Goal: Information Seeking & Learning: Learn about a topic

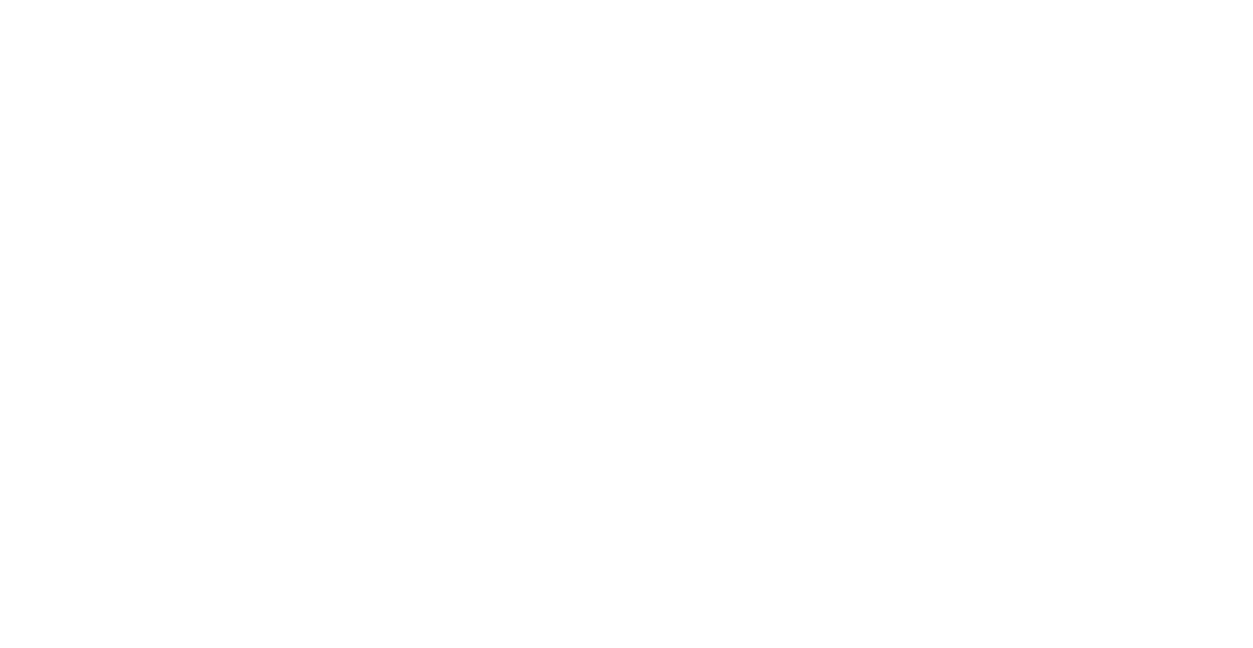
select select "Song"
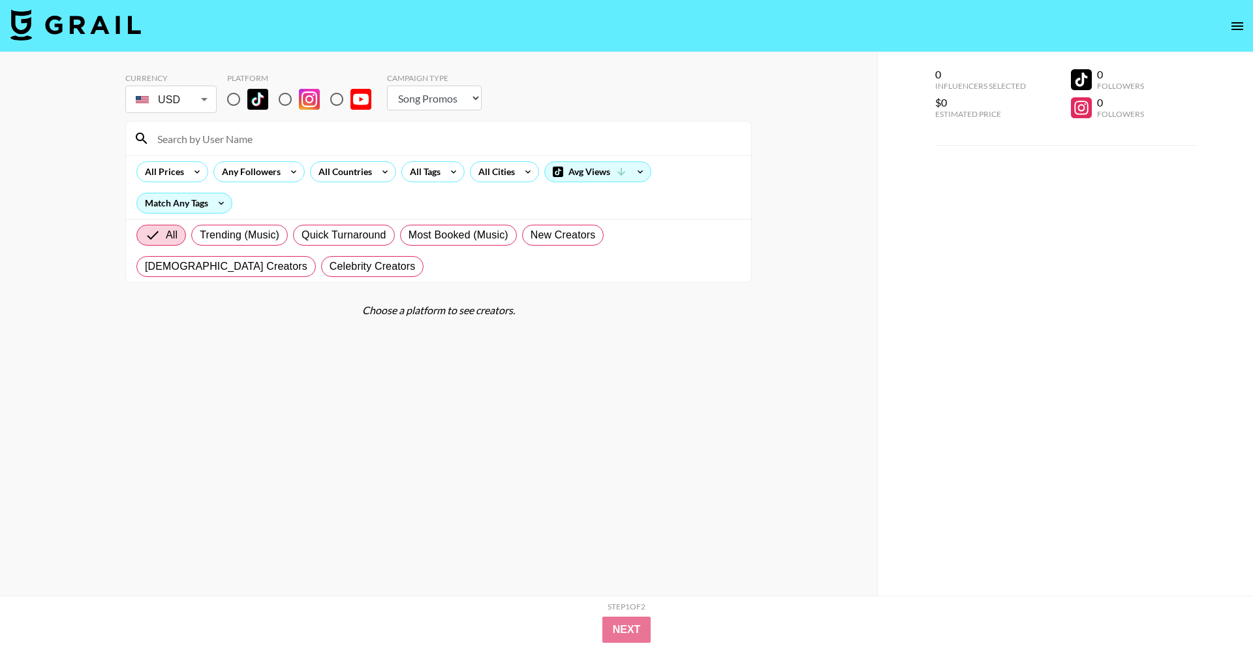
click at [1235, 29] on icon "open drawer" at bounding box center [1238, 26] width 12 height 8
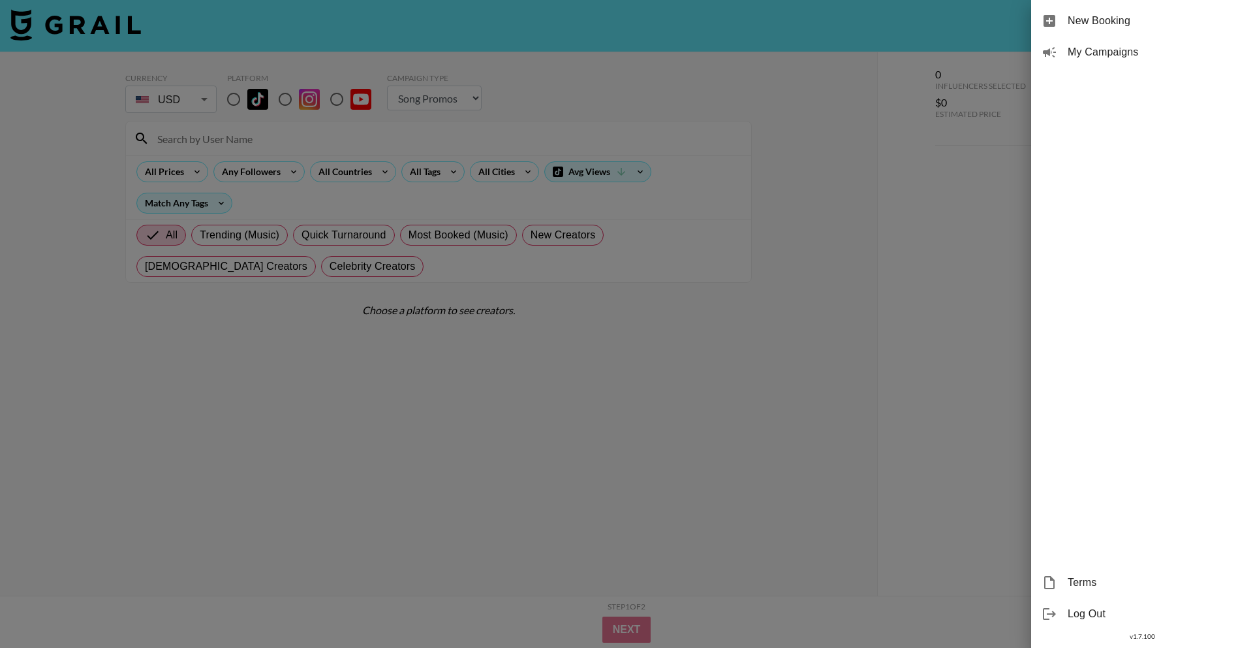
click at [1110, 59] on span "My Campaigns" at bounding box center [1155, 52] width 175 height 16
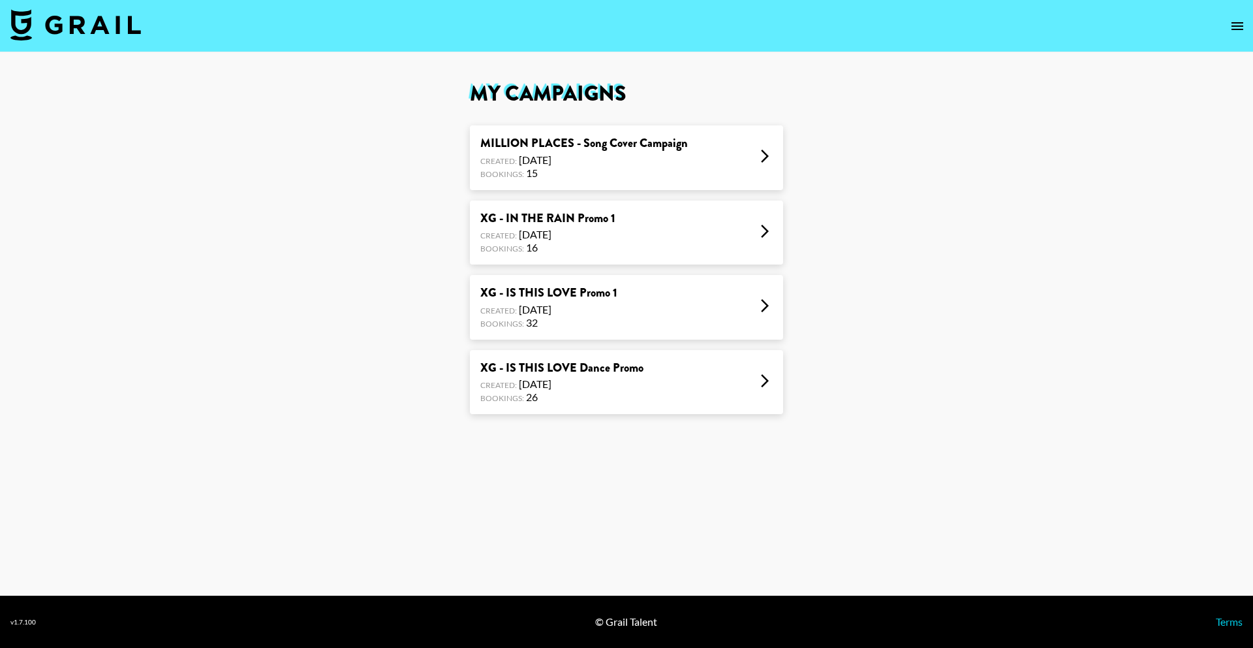
click at [717, 381] on div "XG - IS THIS LOVE Dance Promo Created: [DATE] Bookings: 26" at bounding box center [626, 382] width 313 height 65
click at [80, 16] on img at bounding box center [75, 24] width 131 height 31
select select "Song"
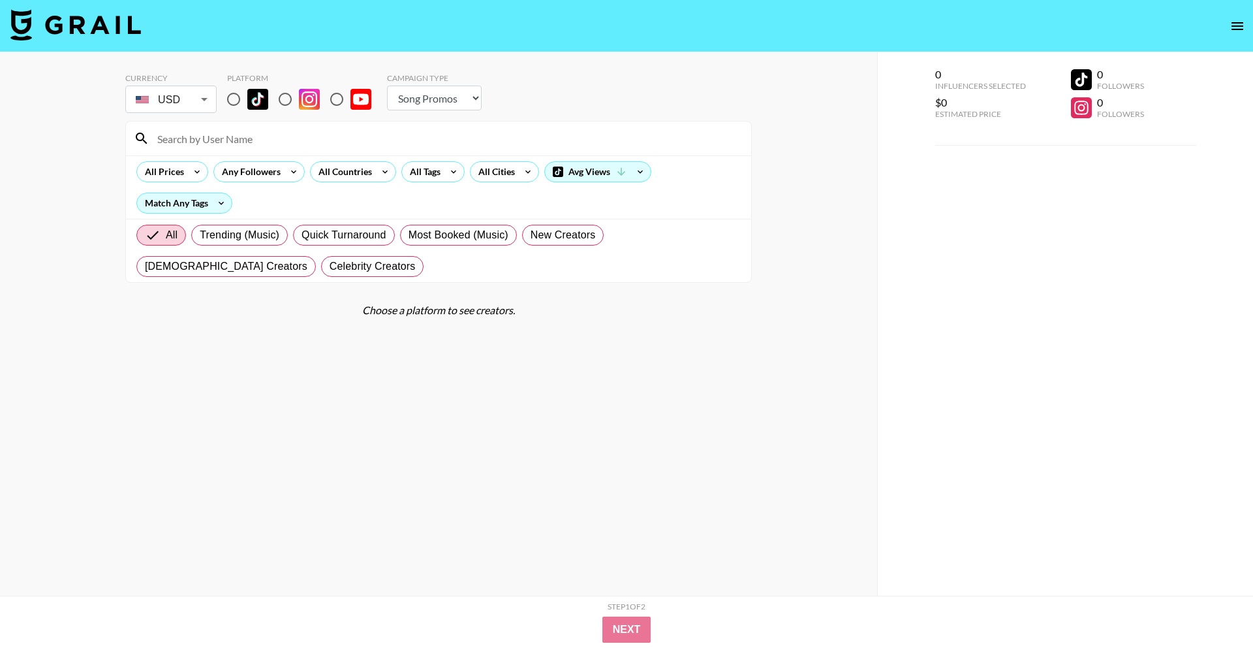
click at [1233, 29] on icon "open drawer" at bounding box center [1238, 26] width 12 height 8
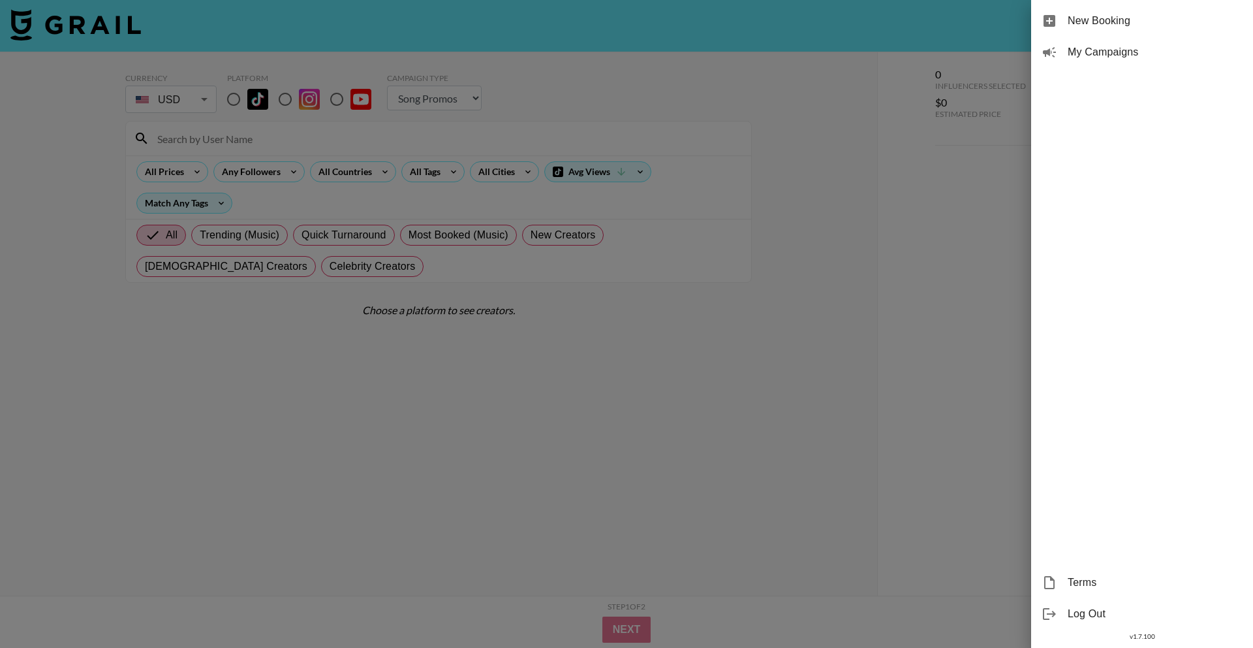
click at [1125, 50] on span "My Campaigns" at bounding box center [1155, 52] width 175 height 16
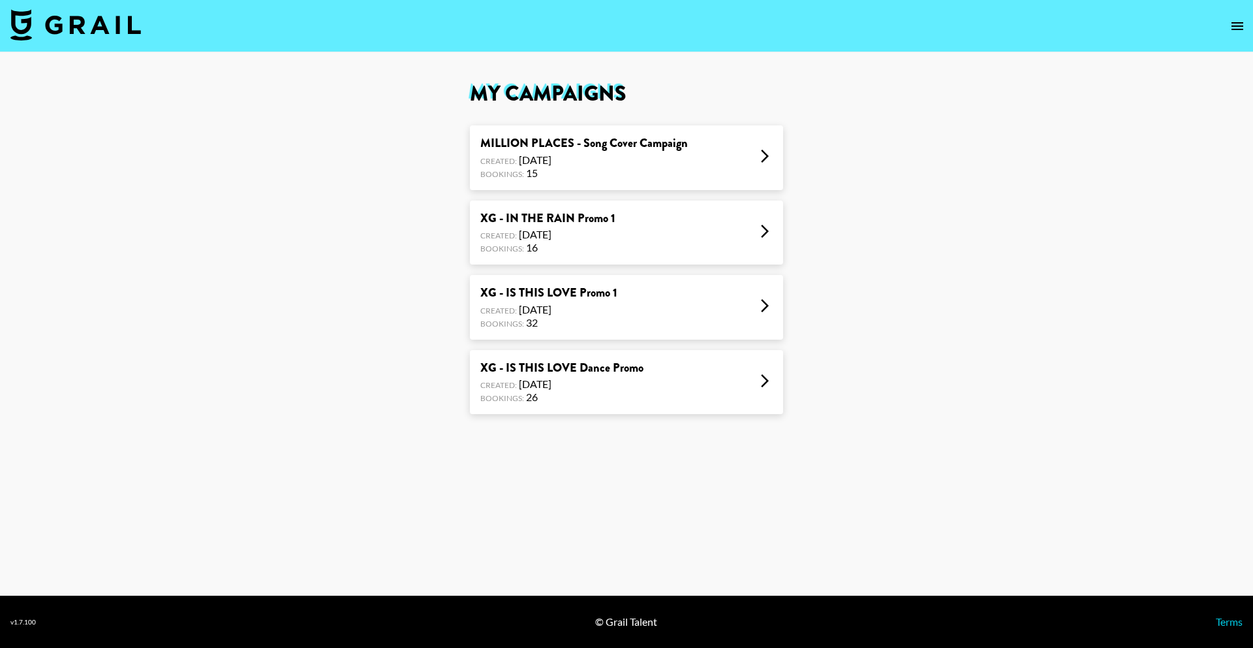
click at [754, 219] on div "XG - IN THE RAIN Promo 1 Created: [DATE] Bookings: 16" at bounding box center [626, 232] width 313 height 65
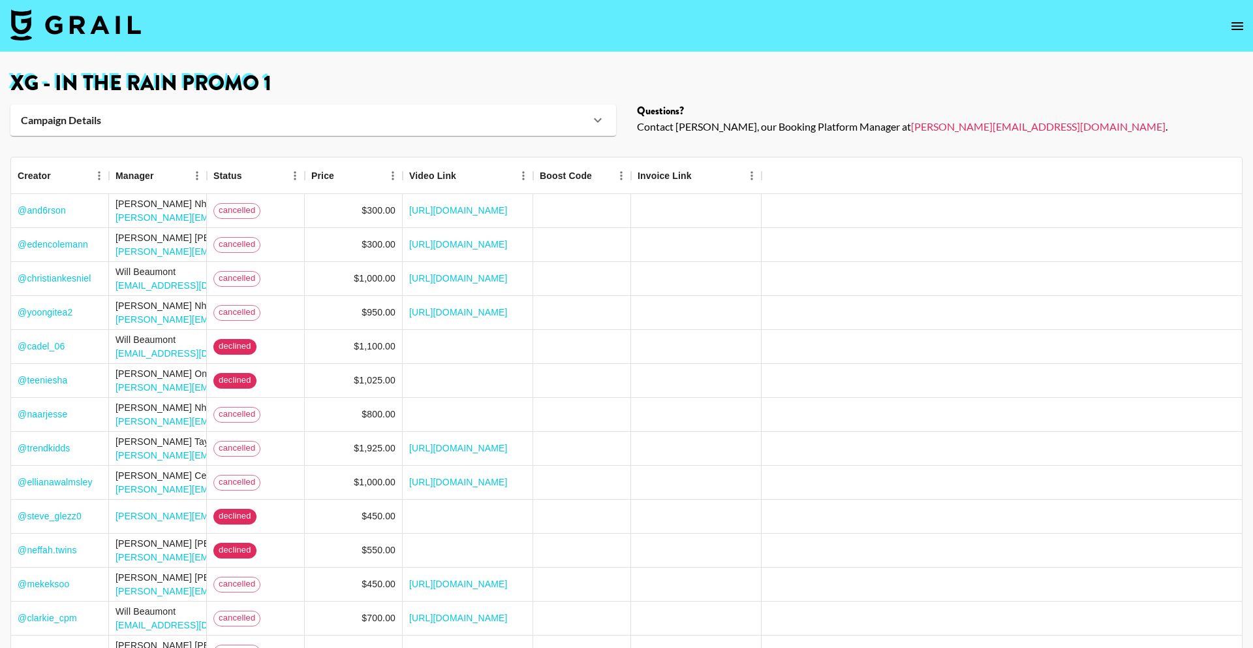
click at [591, 114] on icon at bounding box center [598, 120] width 16 height 16
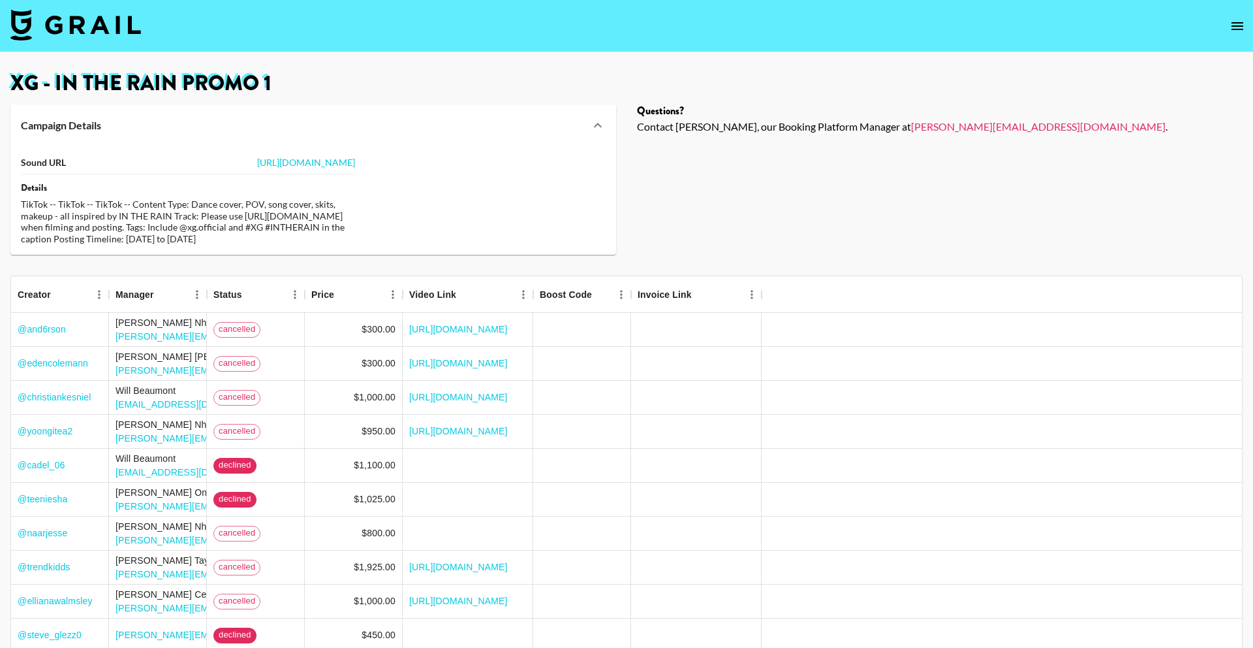
drag, startPoint x: 18, startPoint y: 202, endPoint x: 253, endPoint y: 257, distance: 240.5
click at [253, 255] on div "Sound URL [URL][DOMAIN_NAME] Details TikTok -- TikTok -- TikTok -- Content Type…" at bounding box center [313, 200] width 606 height 108
click at [678, 209] on div "Questions? Contact [PERSON_NAME], our Booking Platform Manager at [PERSON_NAME]…" at bounding box center [940, 179] width 606 height 150
click at [590, 129] on icon at bounding box center [598, 126] width 16 height 16
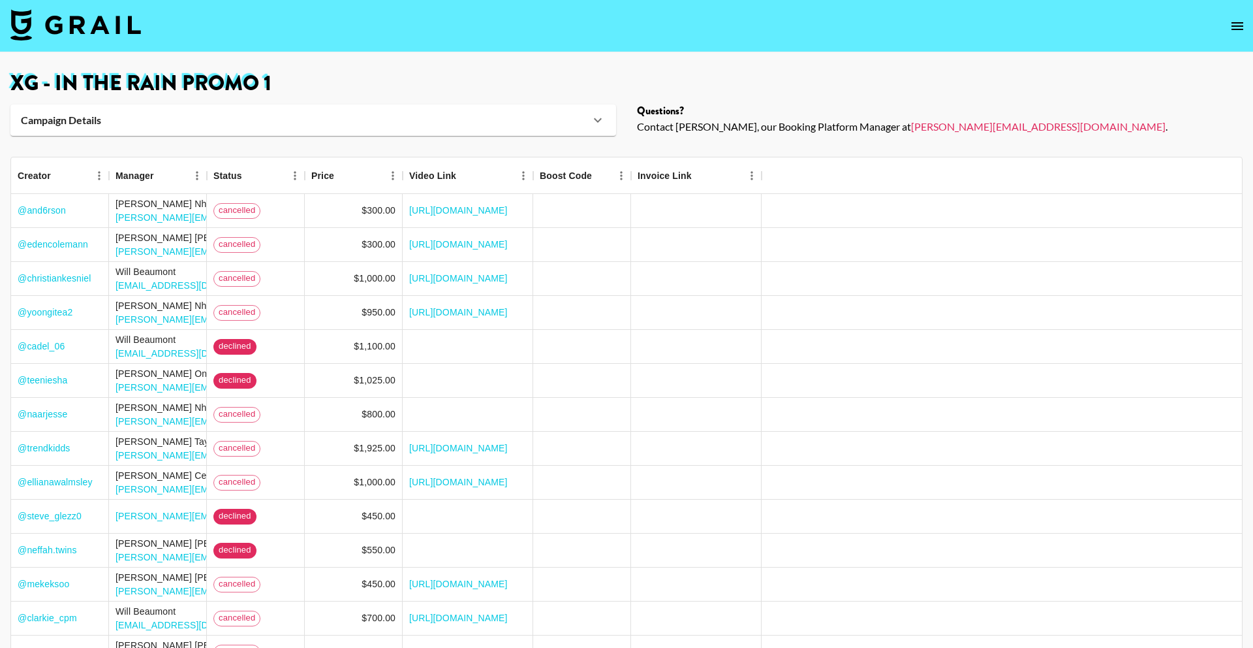
click at [1234, 24] on icon "open drawer" at bounding box center [1238, 26] width 16 height 16
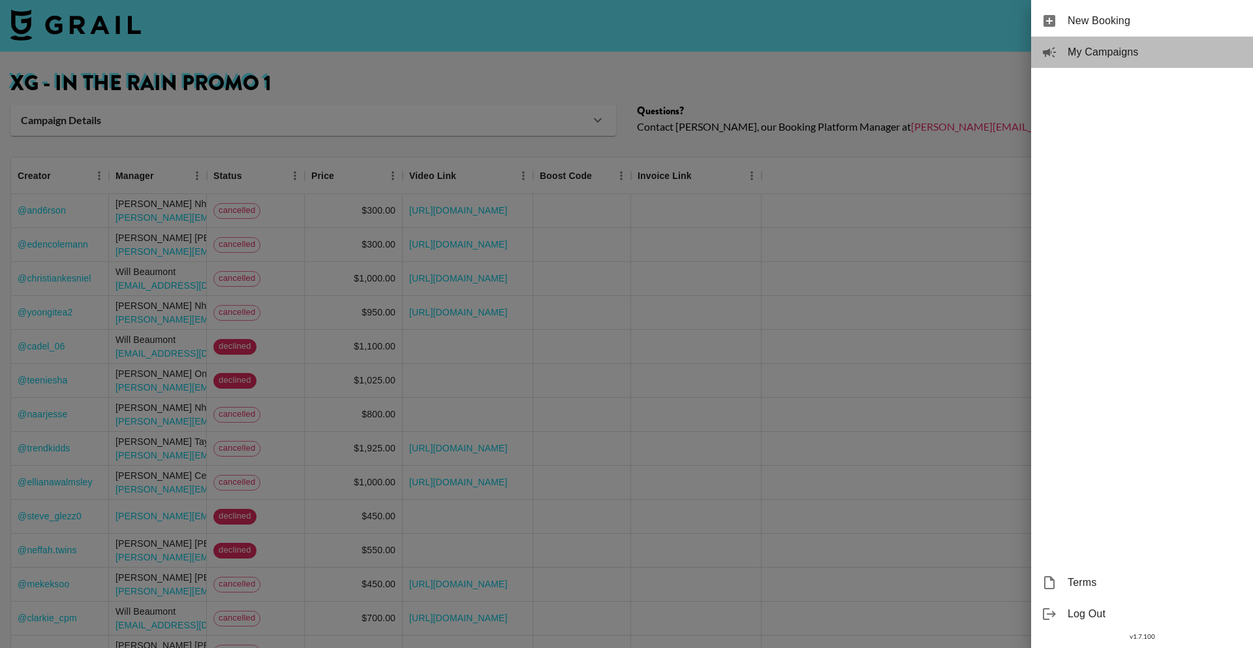
click at [1119, 45] on span "My Campaigns" at bounding box center [1155, 52] width 175 height 16
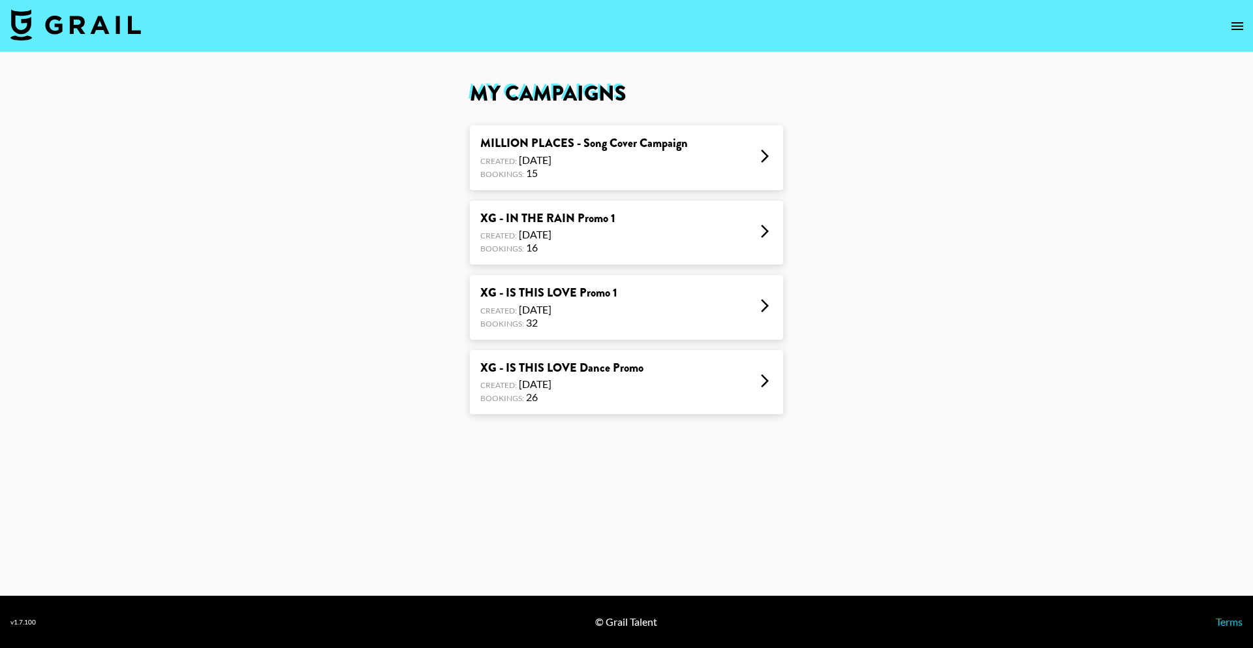
click at [1233, 32] on icon "open drawer" at bounding box center [1238, 26] width 16 height 16
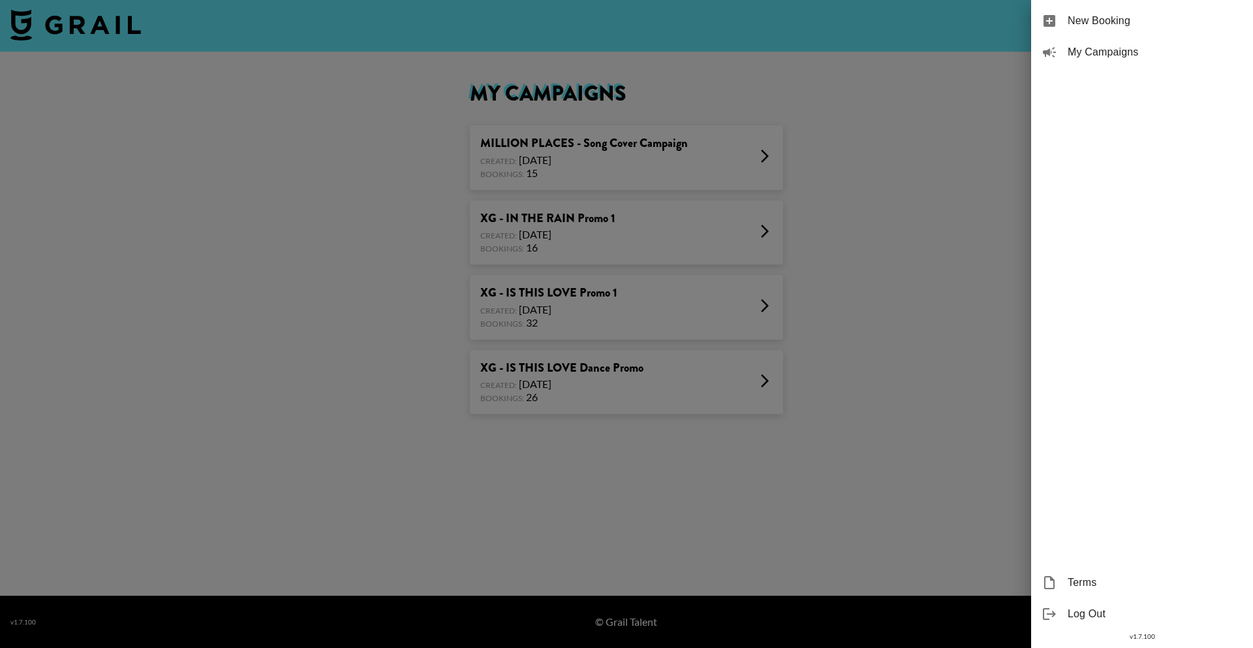
click at [850, 185] on div at bounding box center [626, 324] width 1253 height 648
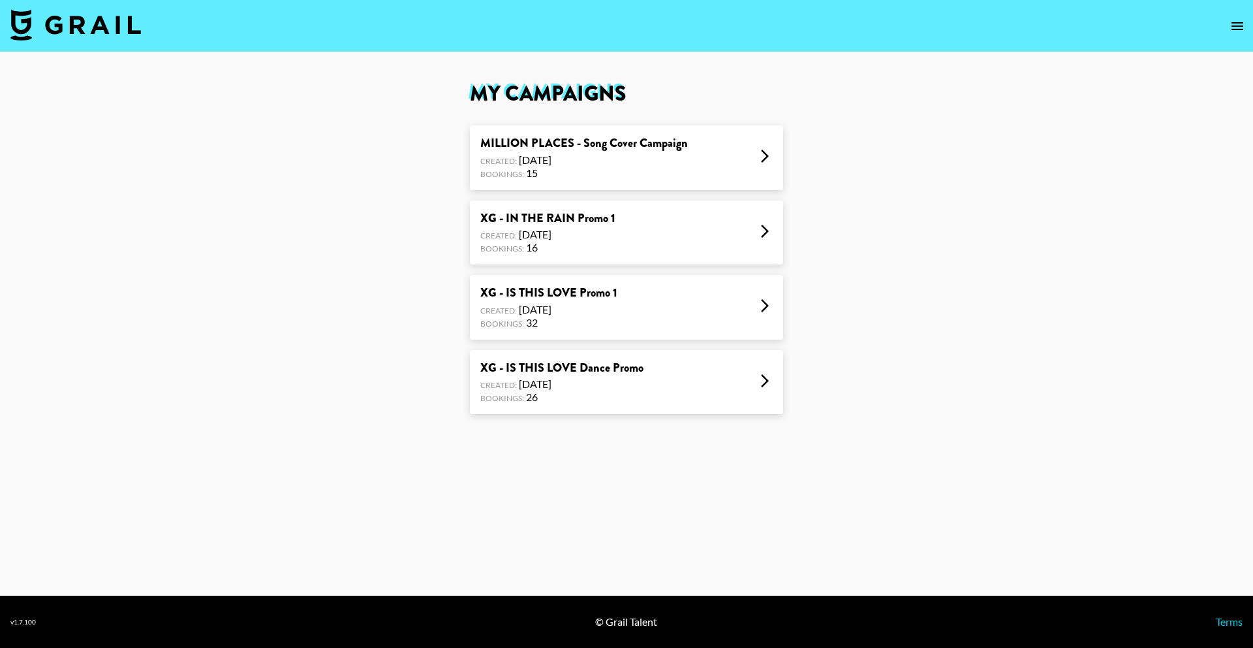
click at [122, 29] on img at bounding box center [75, 24] width 131 height 31
select select "Song"
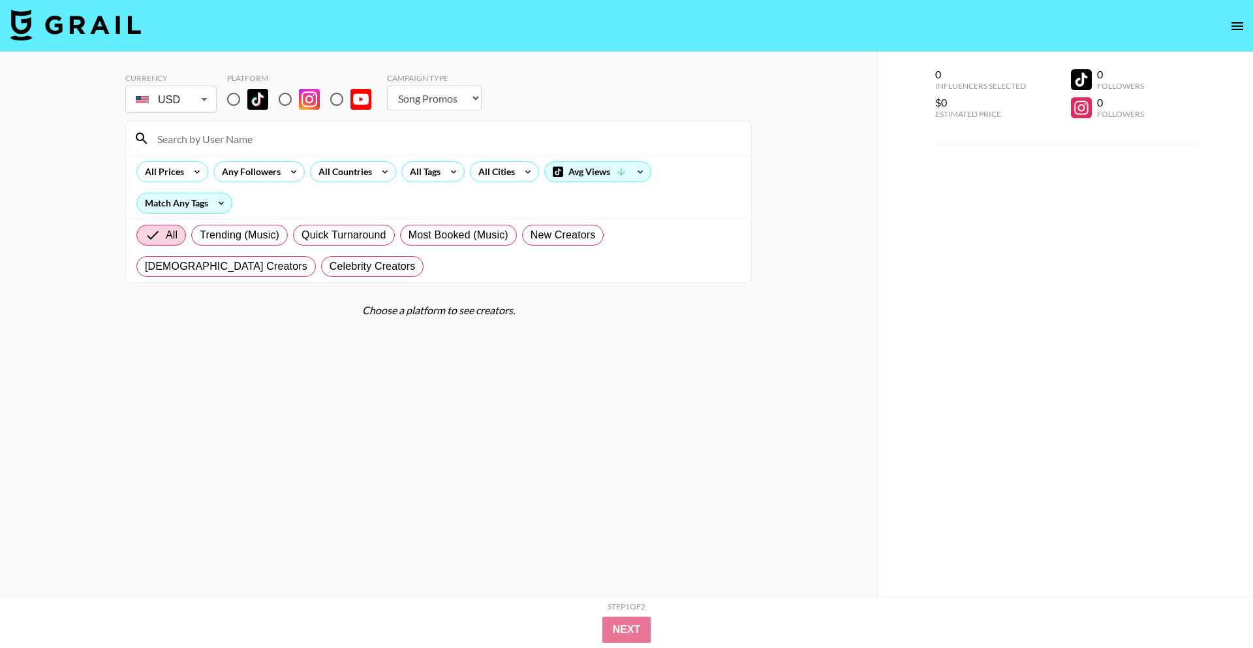
click at [236, 98] on input "radio" at bounding box center [233, 99] width 27 height 27
radio input "true"
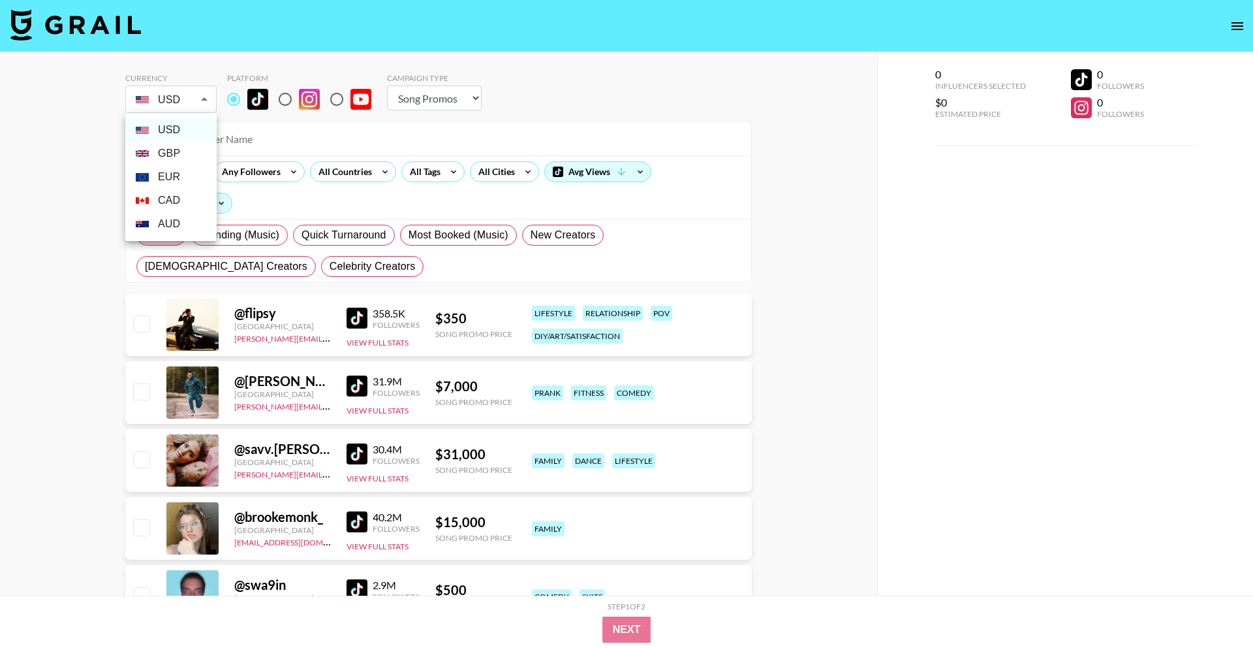
click at [151, 129] on span at bounding box center [144, 130] width 17 height 7
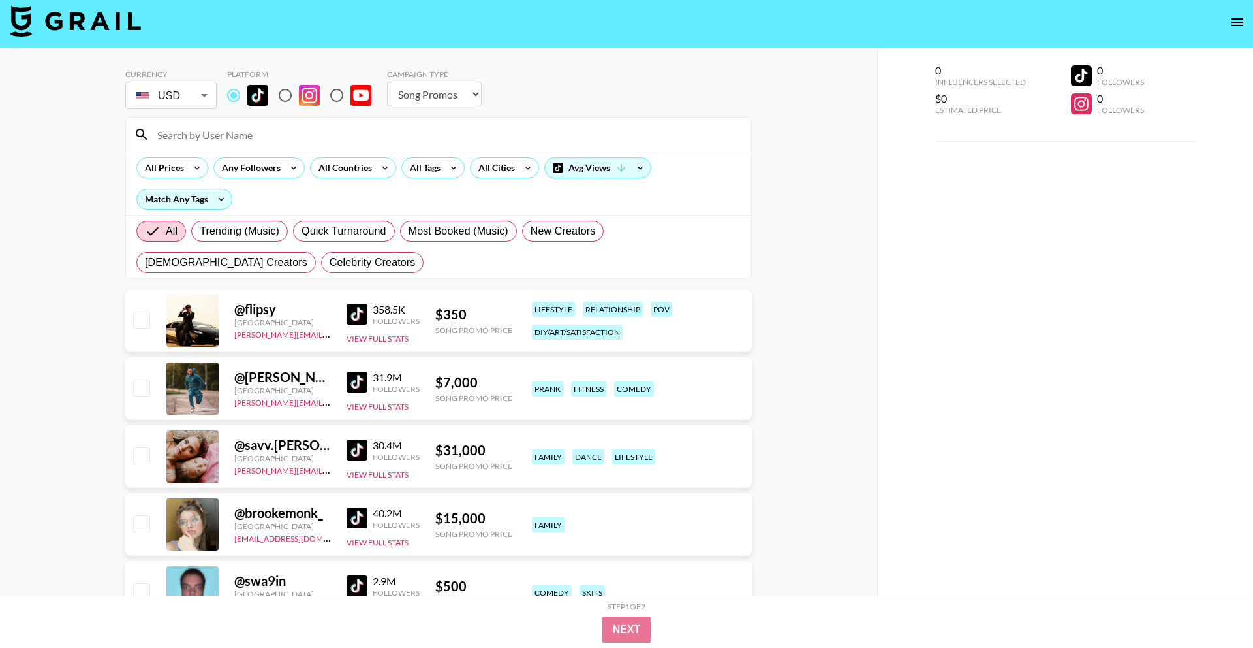
scroll to position [3, 0]
click at [307, 255] on span "[DEMOGRAPHIC_DATA] Creators" at bounding box center [226, 263] width 163 height 16
click at [145, 263] on input "[DEMOGRAPHIC_DATA] Creators" at bounding box center [145, 263] width 0 height 0
radio input "true"
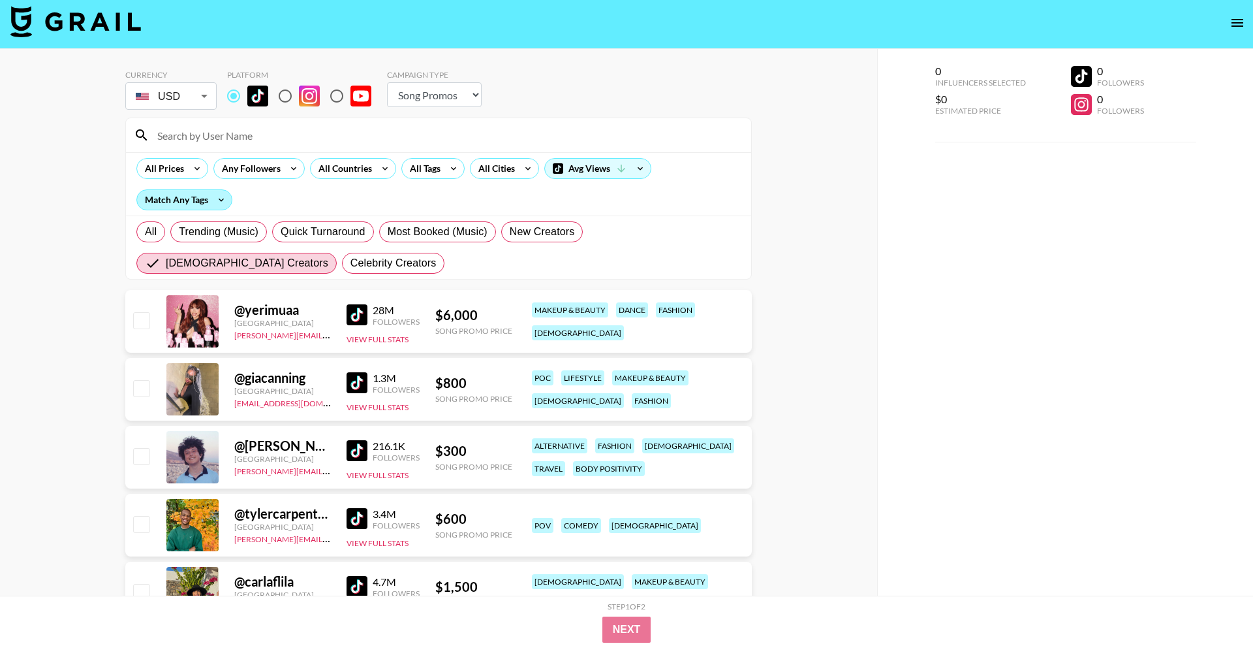
click at [195, 197] on div "Match Any Tags" at bounding box center [184, 200] width 95 height 20
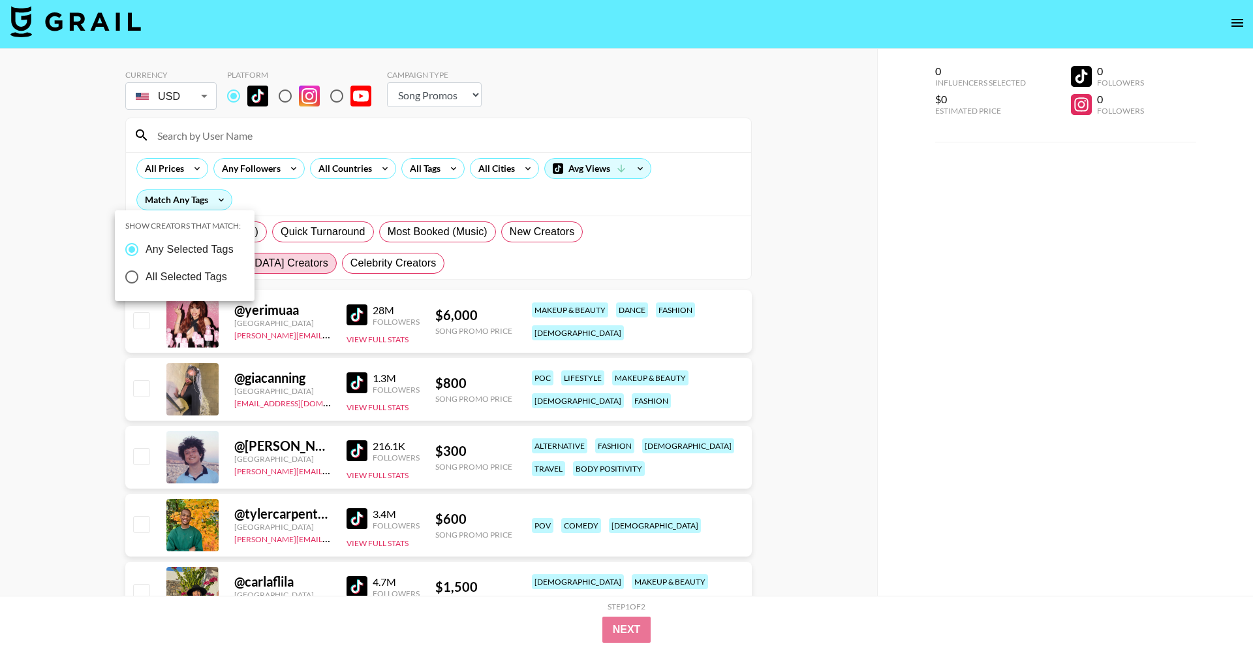
click at [626, 191] on div at bounding box center [626, 324] width 1253 height 648
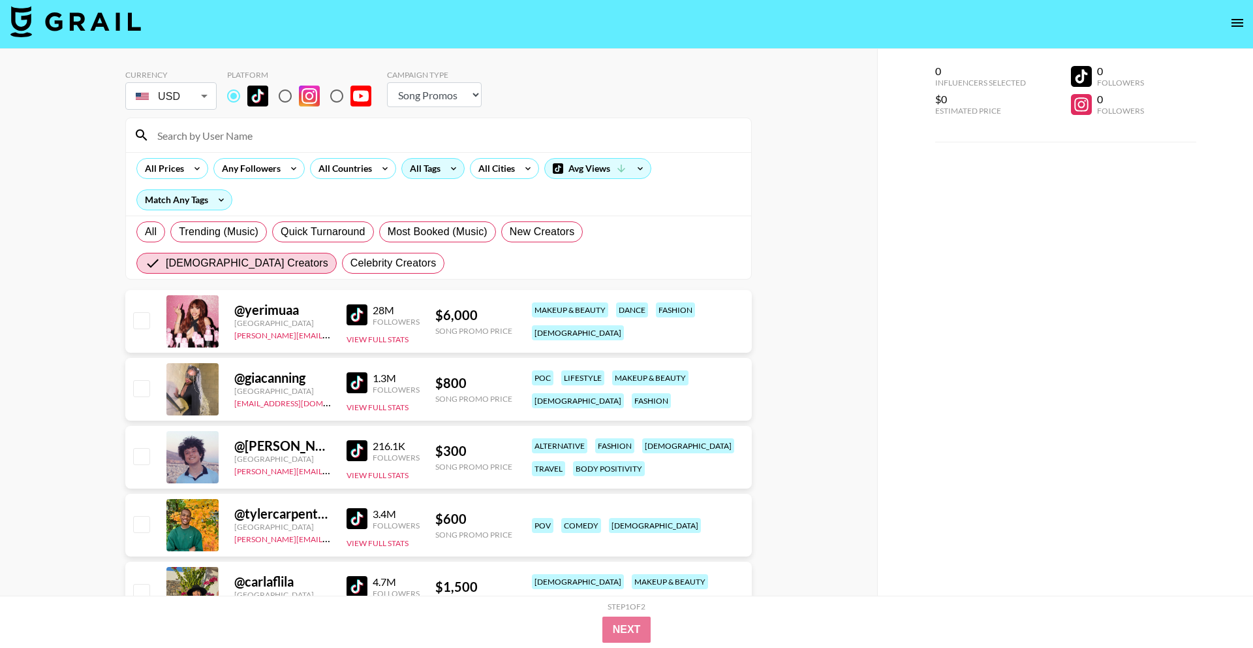
click at [426, 168] on div "All Tags" at bounding box center [422, 169] width 41 height 20
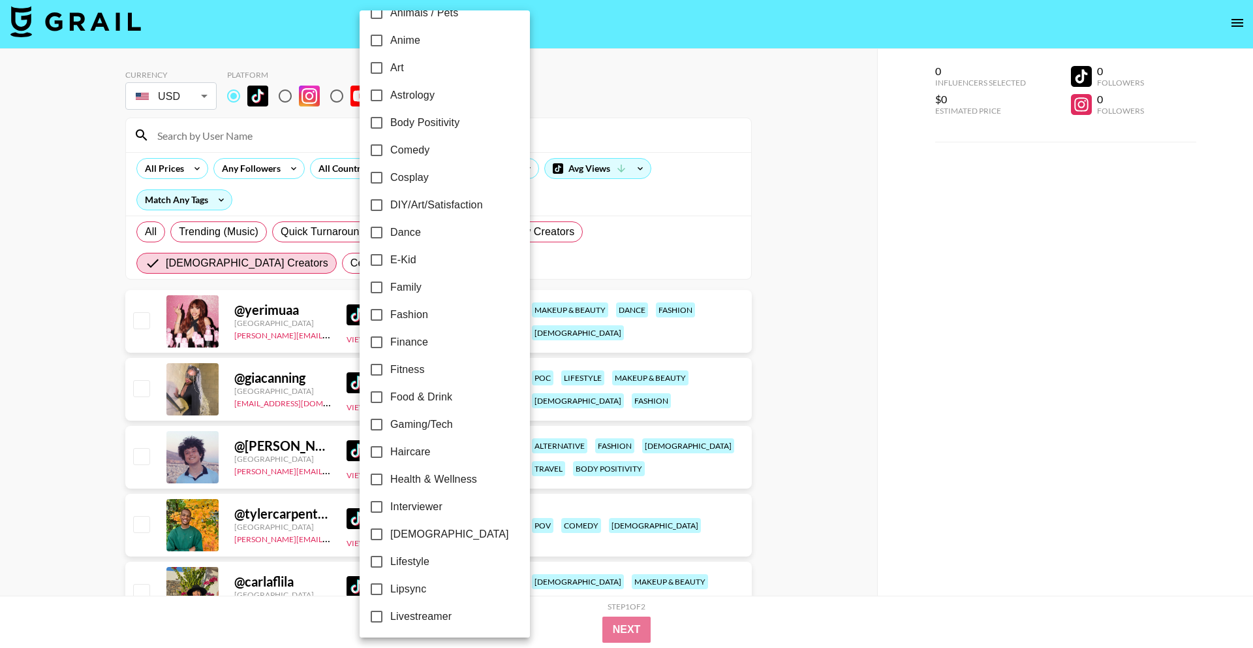
scroll to position [133, 0]
click at [416, 228] on span "Dance" at bounding box center [405, 231] width 31 height 16
click at [390, 228] on input "Dance" at bounding box center [376, 230] width 27 height 27
checkbox input "true"
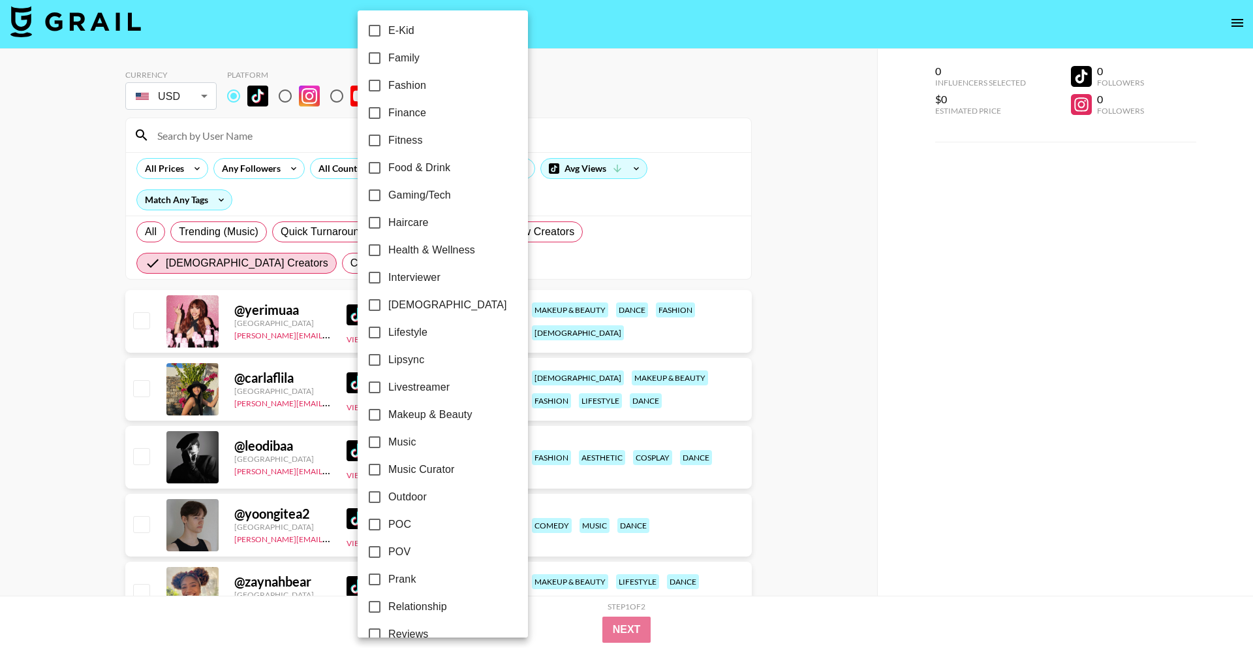
scroll to position [369, 0]
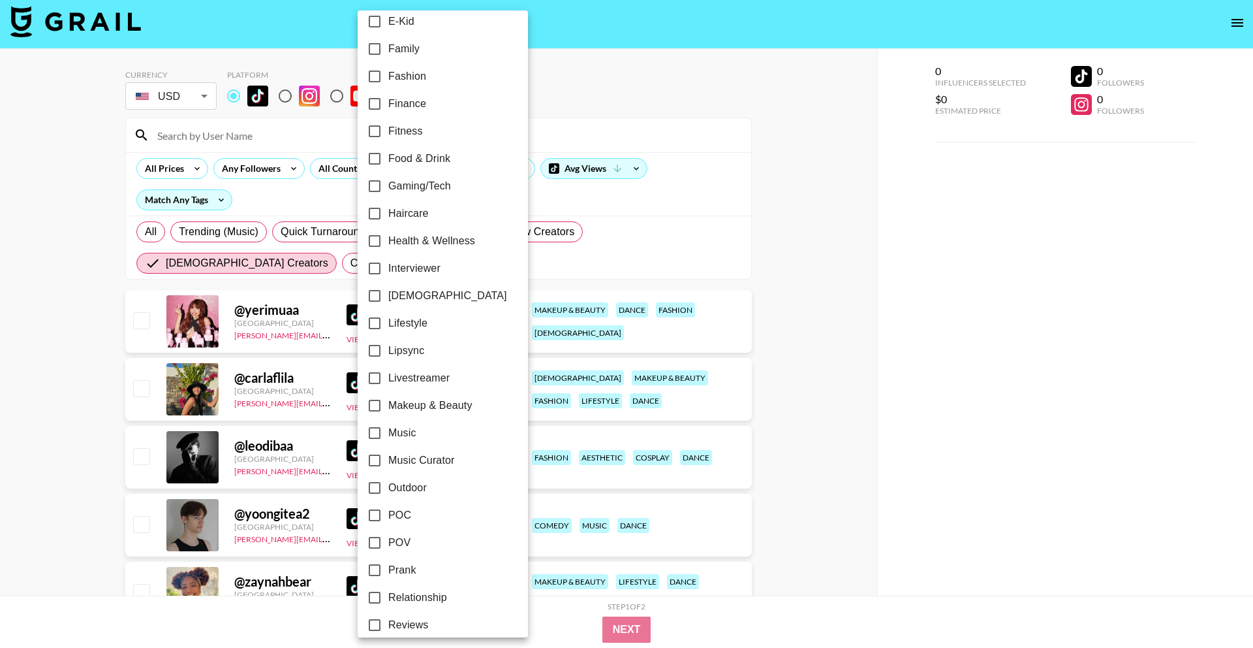
click at [411, 293] on span "[DEMOGRAPHIC_DATA]" at bounding box center [447, 296] width 119 height 16
click at [388, 293] on input "[DEMOGRAPHIC_DATA]" at bounding box center [374, 295] width 27 height 27
checkbox input "true"
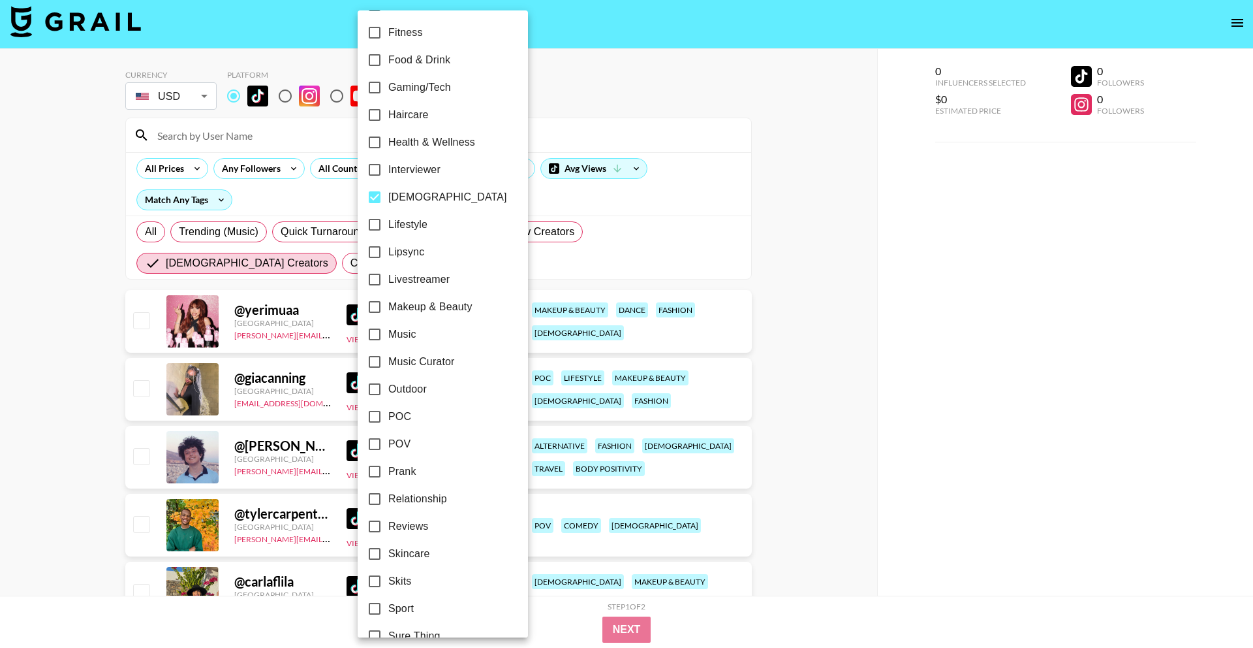
click at [430, 252] on label "Lipsync" at bounding box center [434, 251] width 146 height 27
click at [388, 252] on input "Lipsync" at bounding box center [374, 251] width 27 height 27
checkbox input "true"
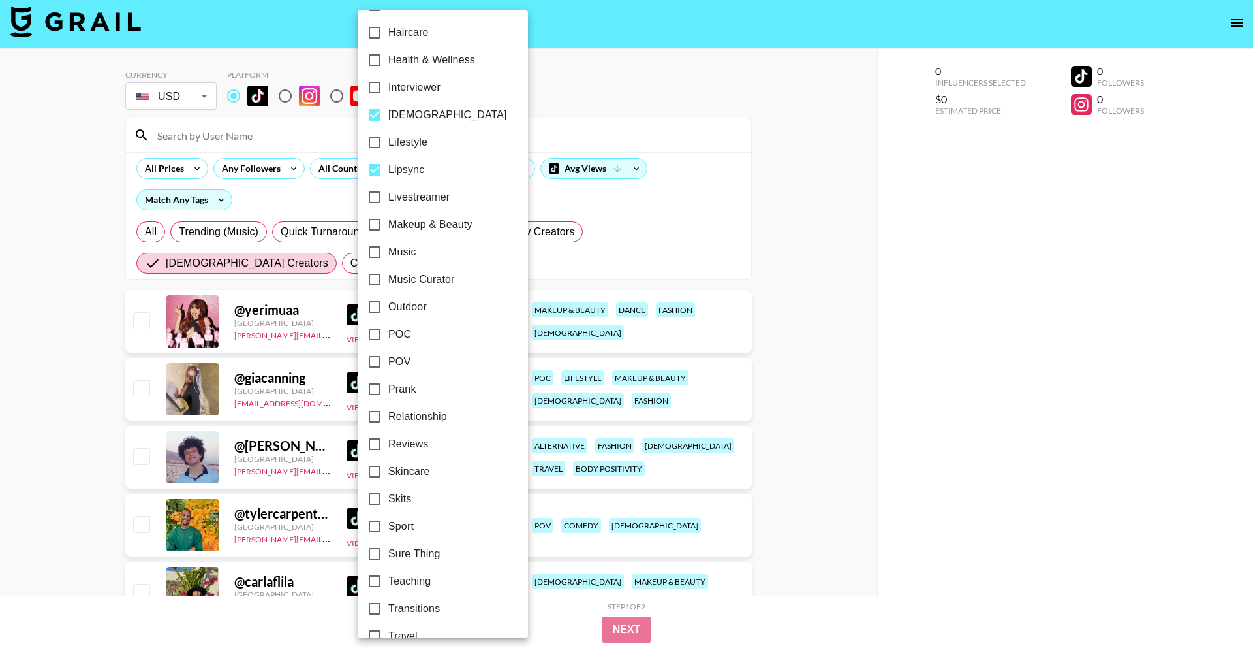
scroll to position [601, 0]
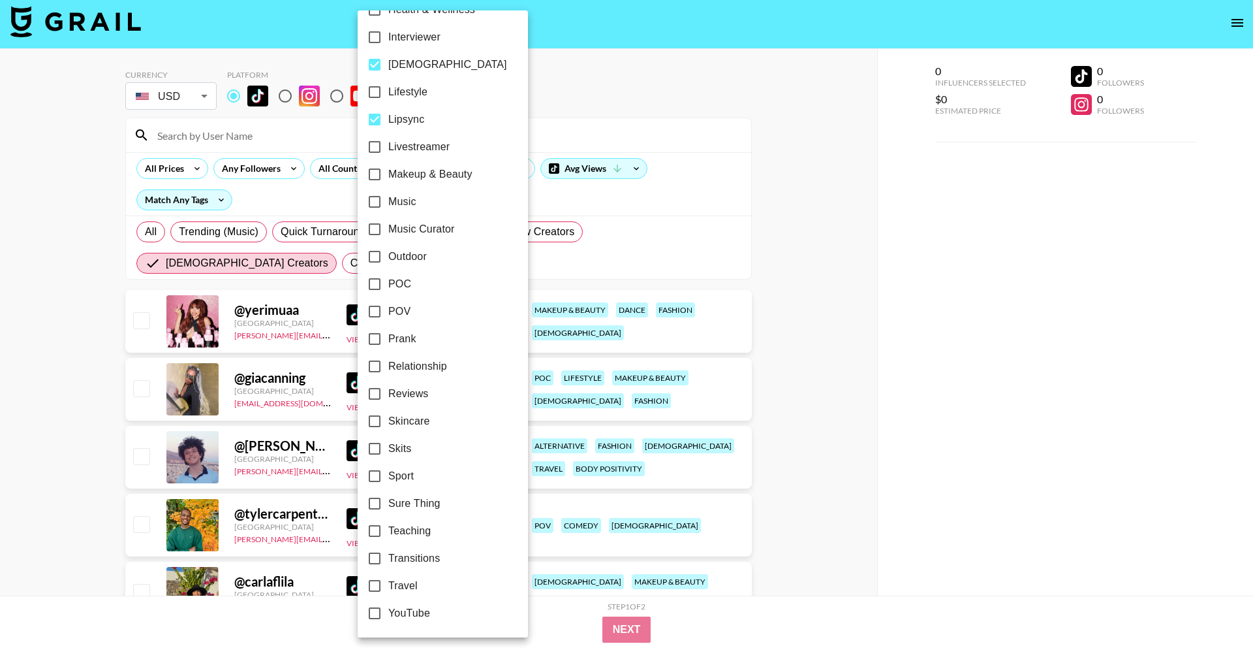
click at [412, 198] on span "Music" at bounding box center [402, 202] width 28 height 16
click at [388, 198] on input "Music" at bounding box center [374, 201] width 27 height 27
checkbox input "true"
click at [432, 174] on span "Makeup & Beauty" at bounding box center [430, 174] width 84 height 16
click at [388, 174] on input "Makeup & Beauty" at bounding box center [374, 174] width 27 height 27
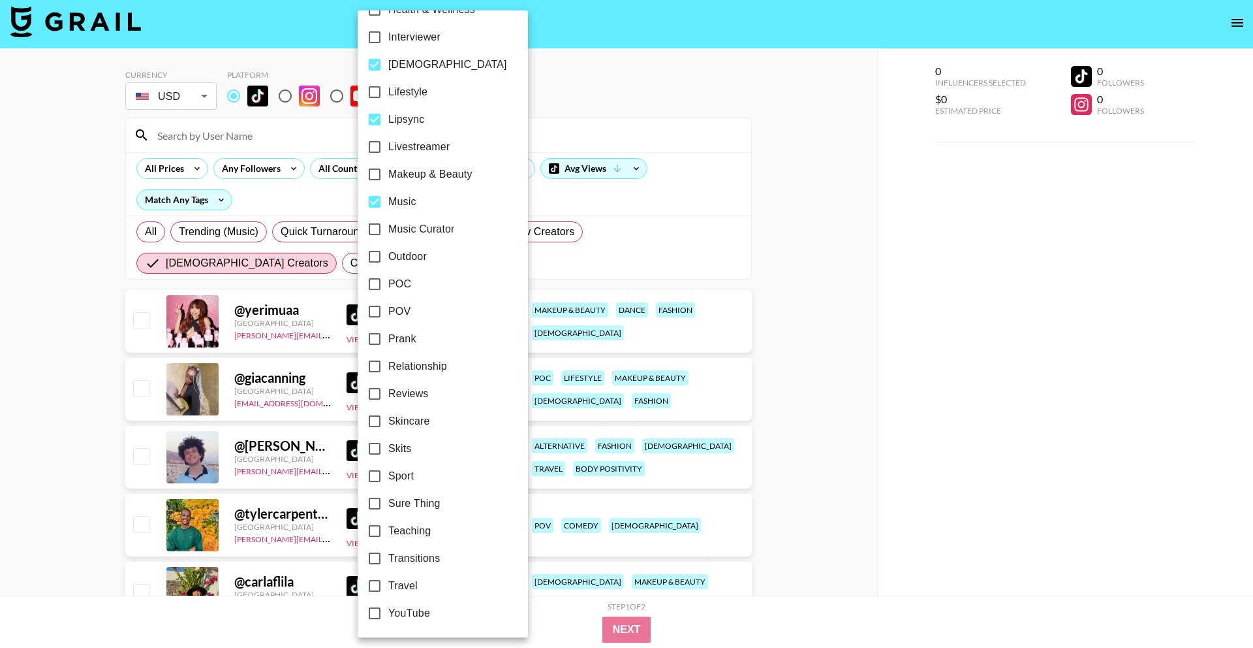
checkbox input "true"
click at [749, 102] on div at bounding box center [626, 324] width 1253 height 648
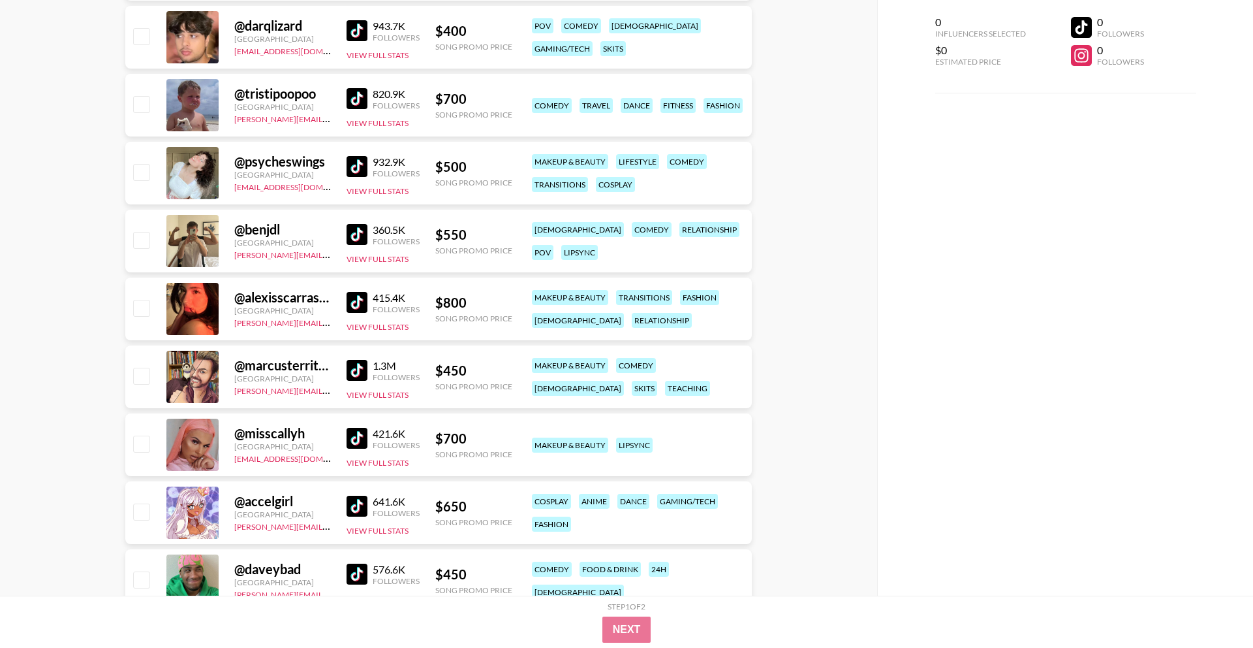
scroll to position [2067, 0]
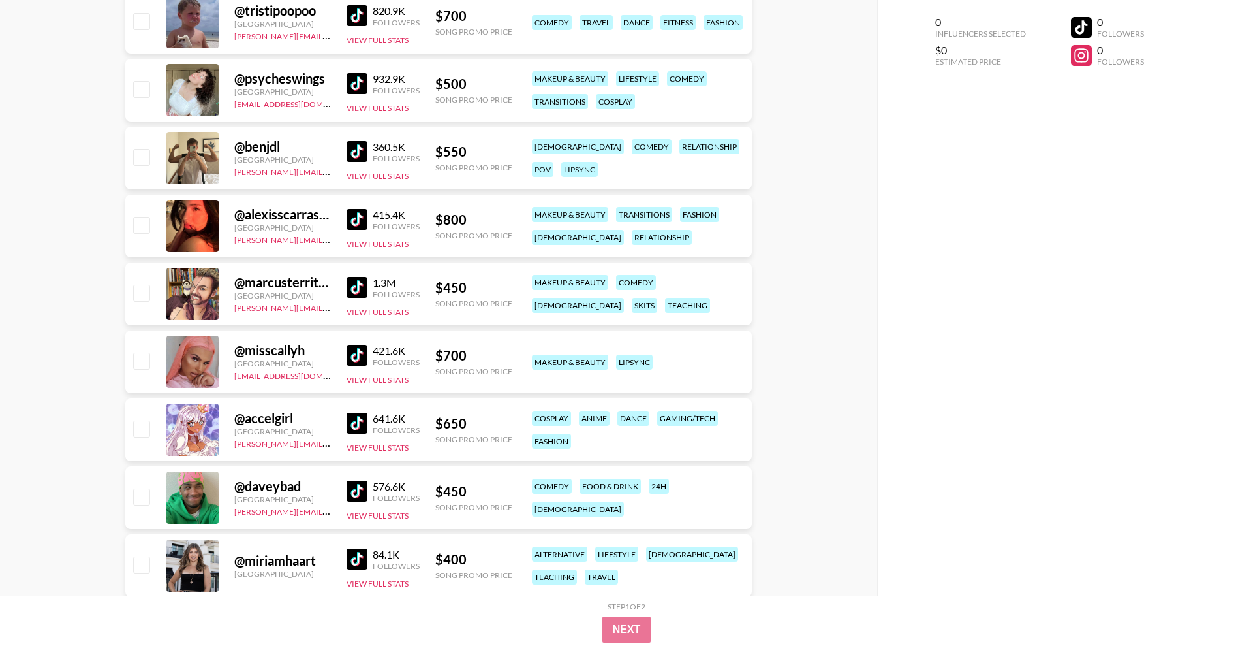
click at [194, 366] on div at bounding box center [192, 362] width 52 height 52
click at [273, 376] on link "[EMAIL_ADDRESS][DOMAIN_NAME]" at bounding box center [299, 374] width 131 height 12
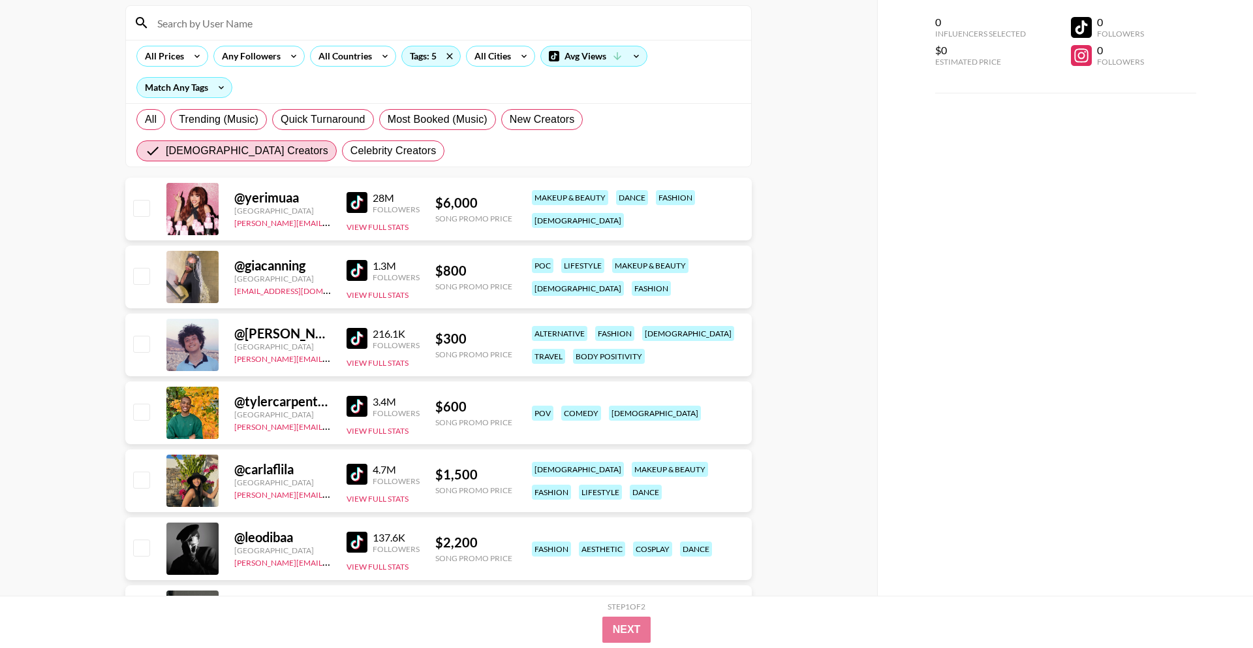
scroll to position [0, 0]
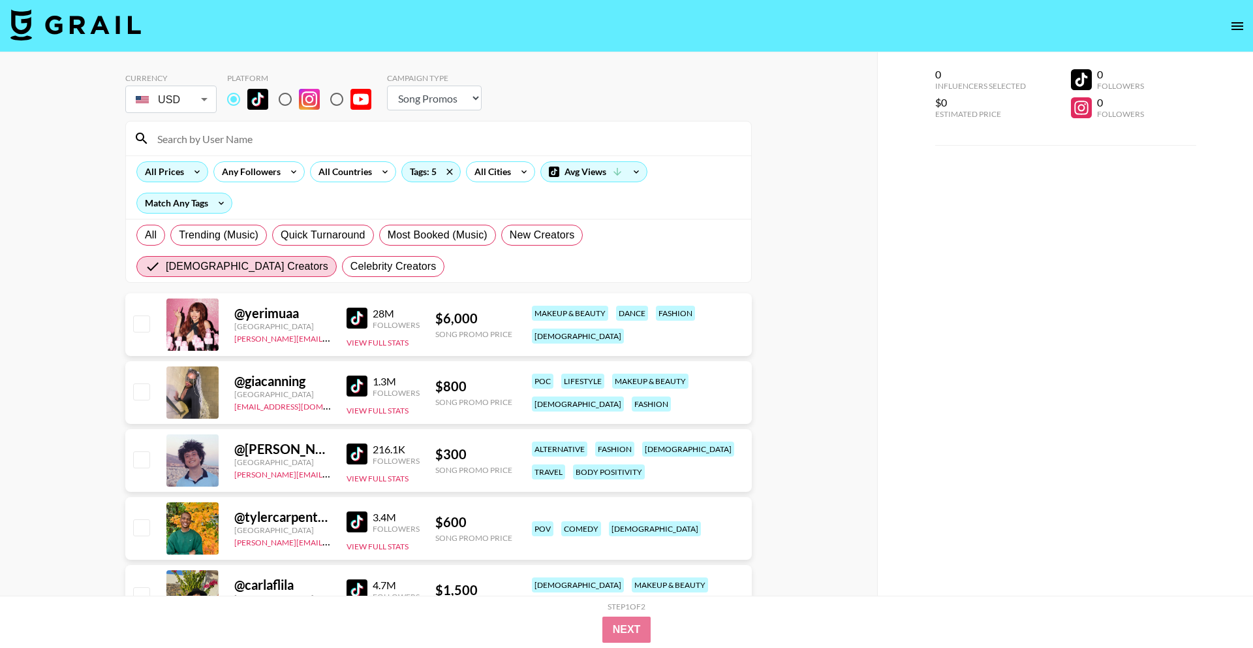
click at [164, 168] on div "All Prices" at bounding box center [162, 172] width 50 height 20
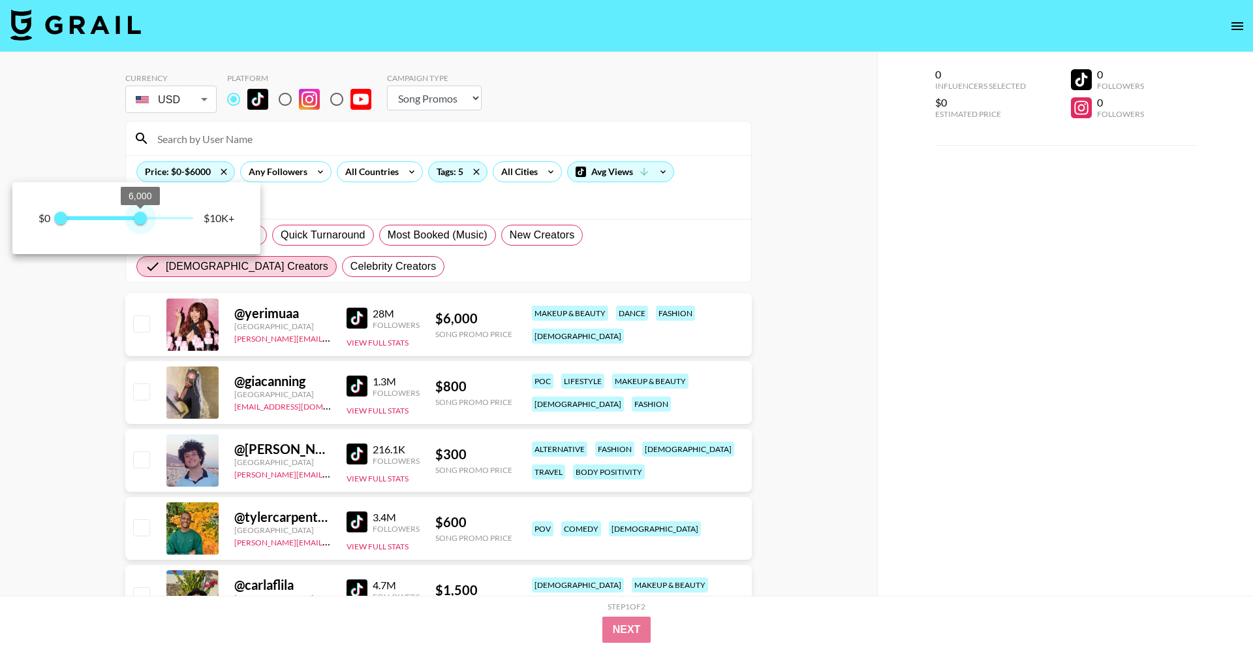
type input "5750"
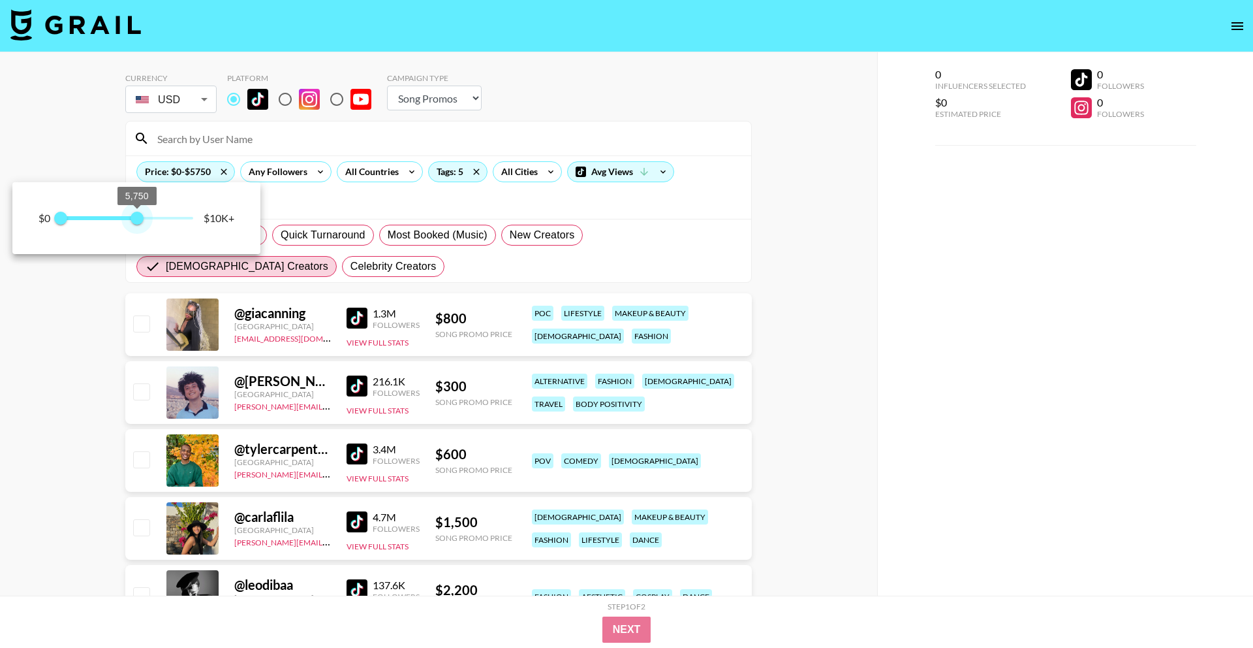
drag, startPoint x: 193, startPoint y: 217, endPoint x: 136, endPoint y: 217, distance: 56.8
click at [136, 217] on span "5,750" at bounding box center [137, 218] width 13 height 13
click at [736, 152] on div at bounding box center [626, 324] width 1253 height 648
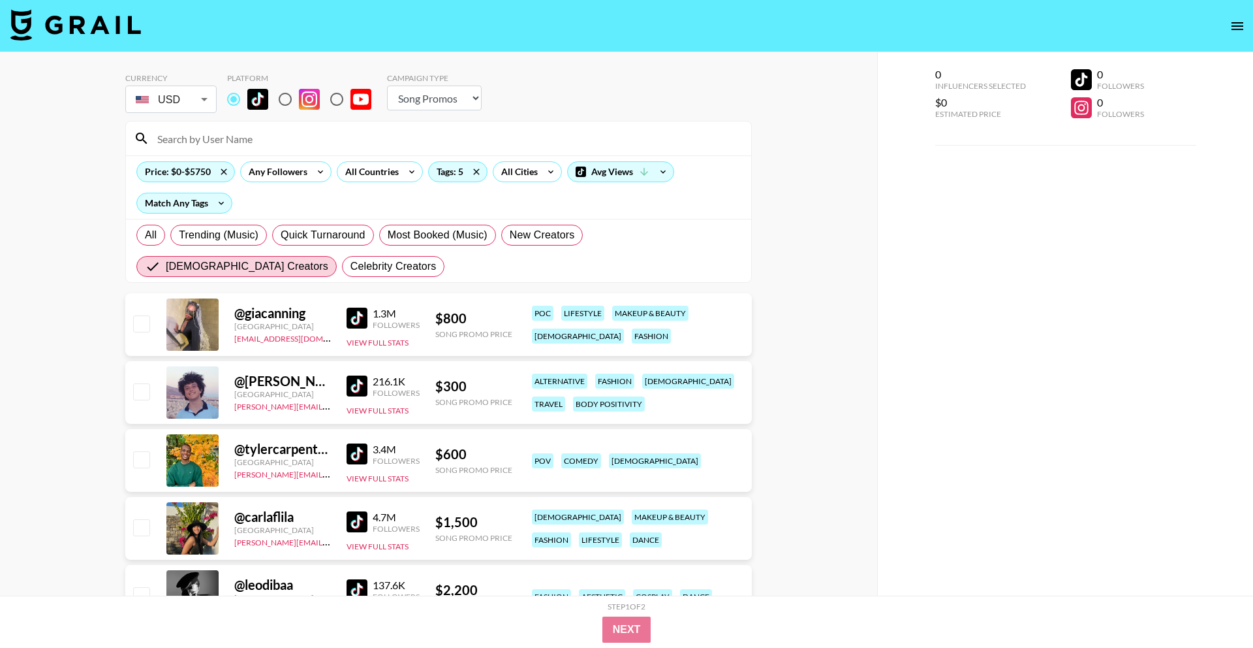
click at [353, 317] on img at bounding box center [357, 317] width 21 height 21
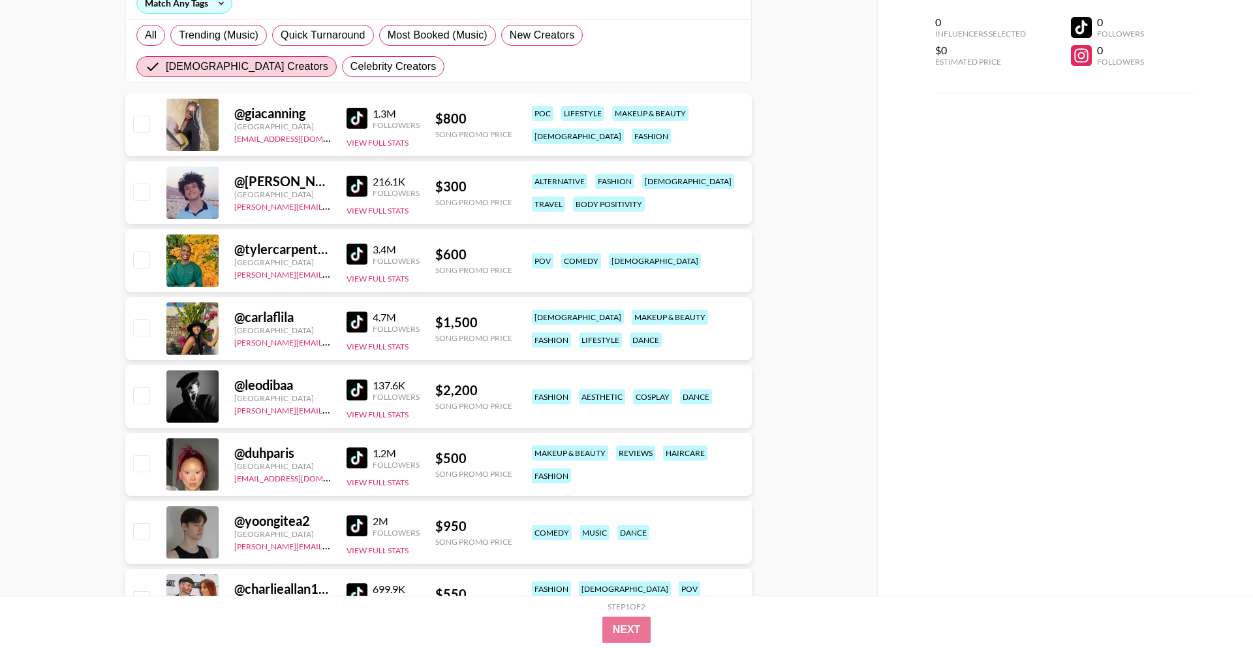
scroll to position [204, 0]
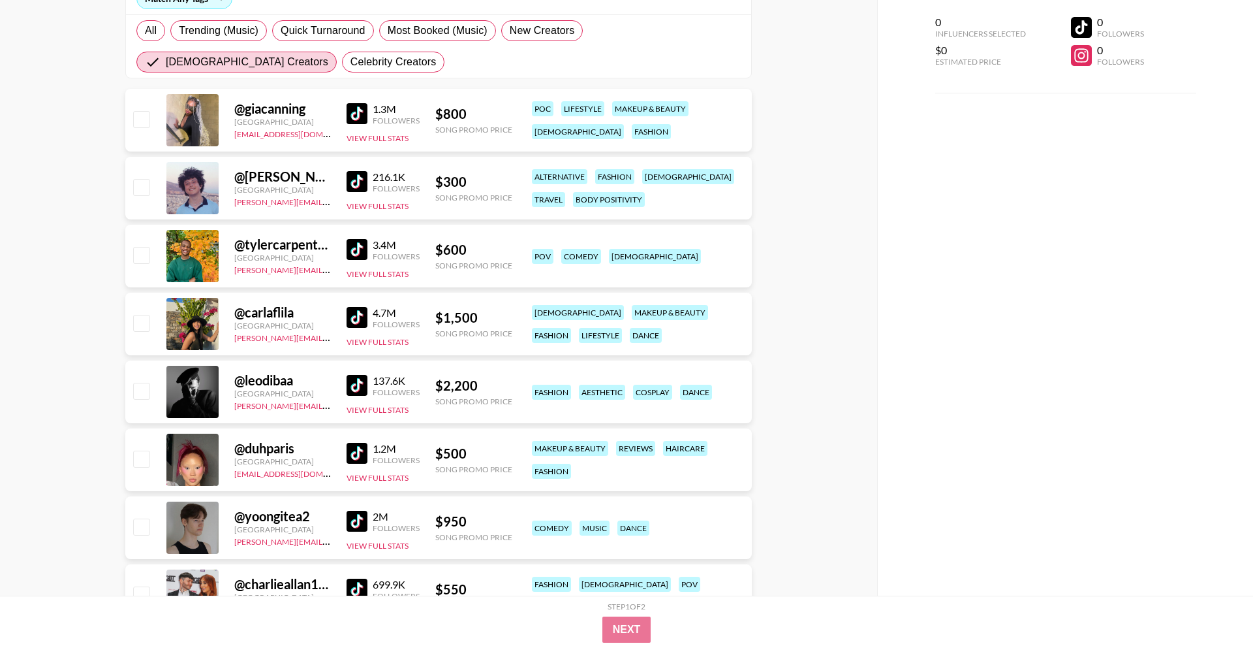
click at [357, 386] on img at bounding box center [357, 385] width 21 height 21
drag, startPoint x: 270, startPoint y: 382, endPoint x: 251, endPoint y: 383, distance: 19.6
click at [251, 383] on div "@ leodibaa" at bounding box center [282, 380] width 97 height 16
click at [321, 378] on div "@ leodibaa" at bounding box center [282, 380] width 97 height 16
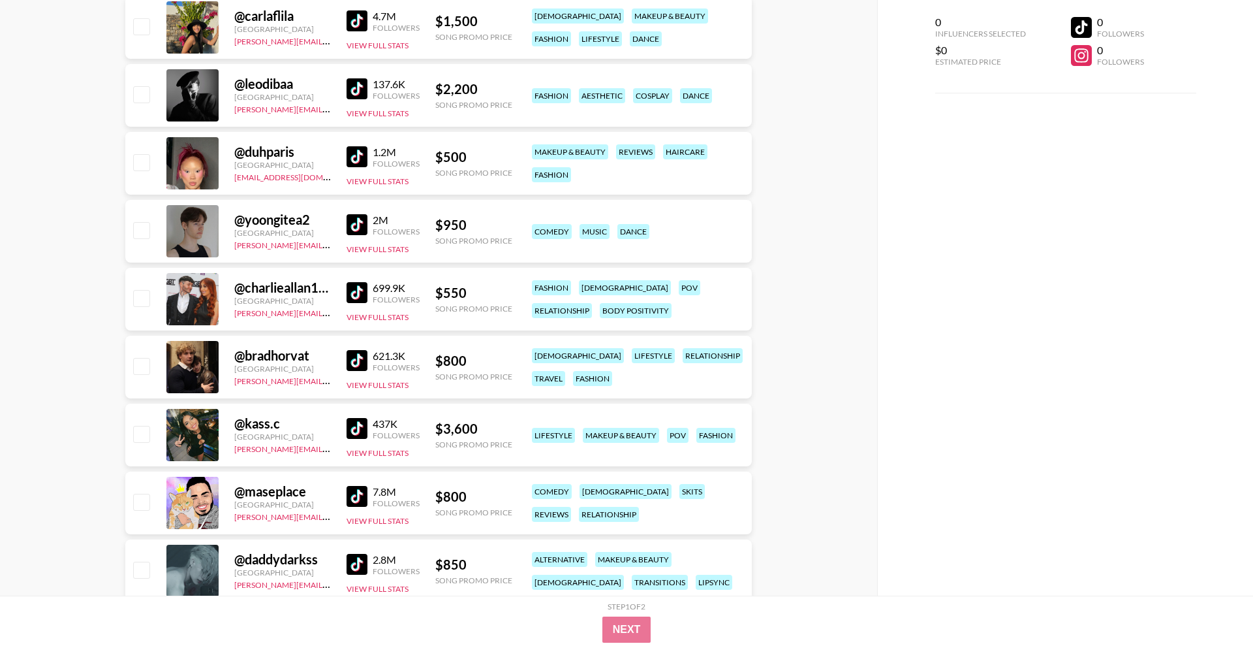
scroll to position [538, 0]
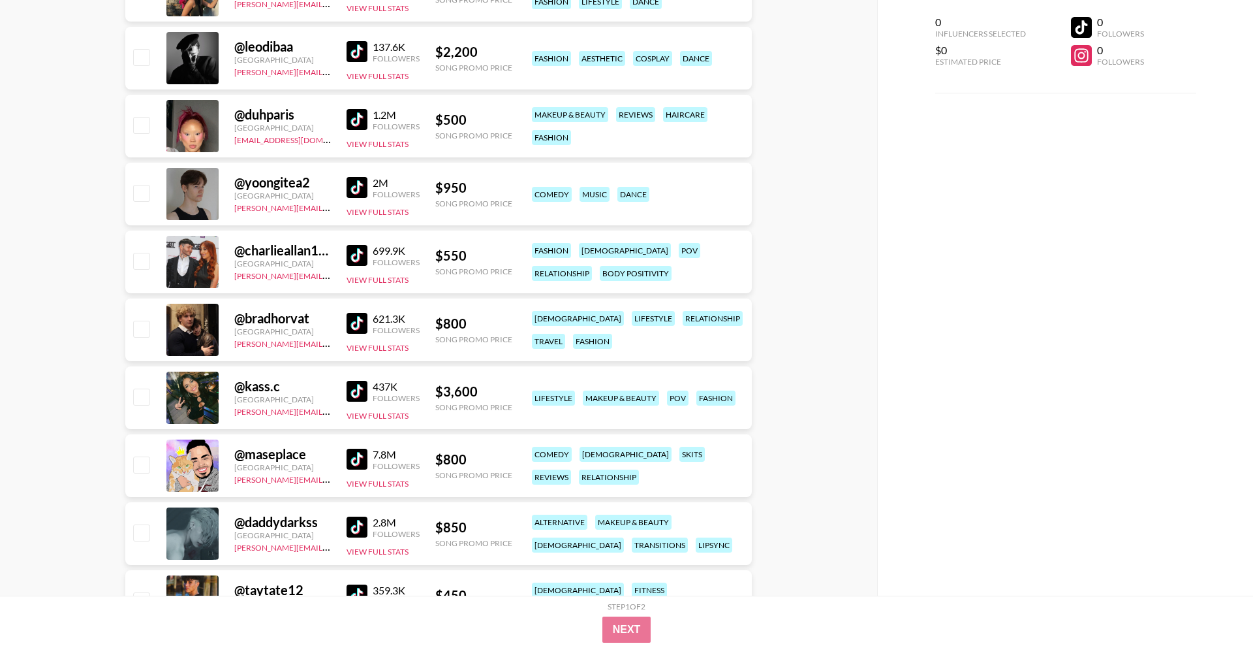
click at [355, 119] on img at bounding box center [357, 119] width 21 height 21
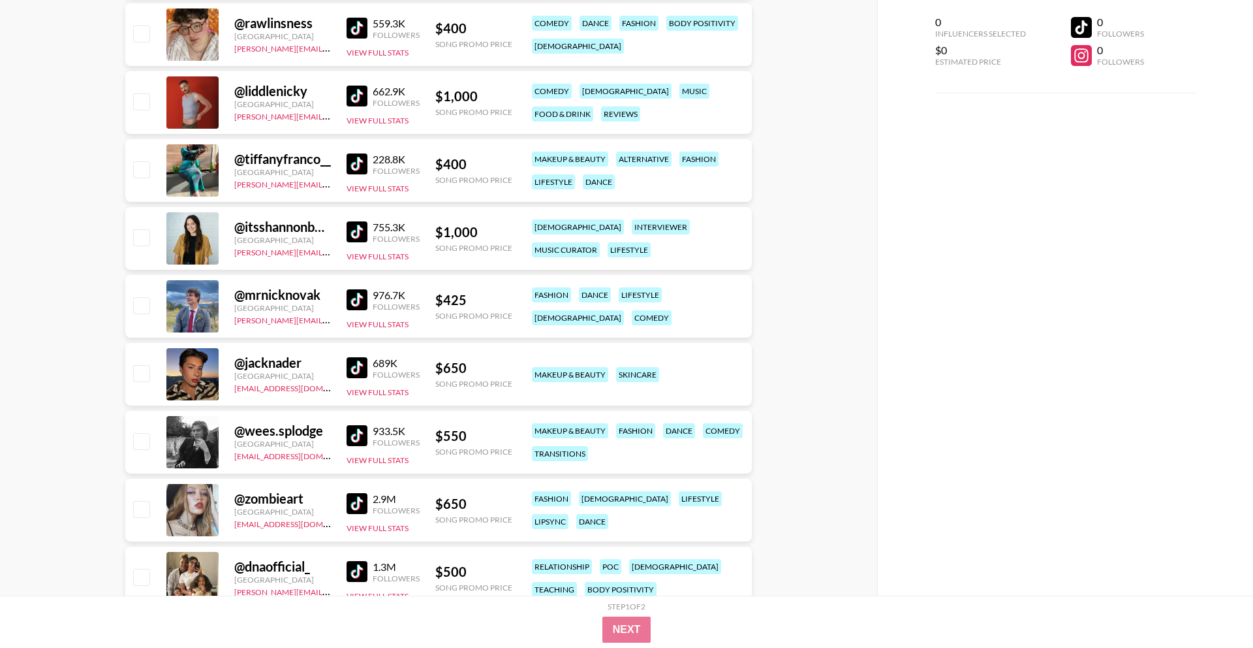
scroll to position [4115, 0]
